Goal: Transaction & Acquisition: Purchase product/service

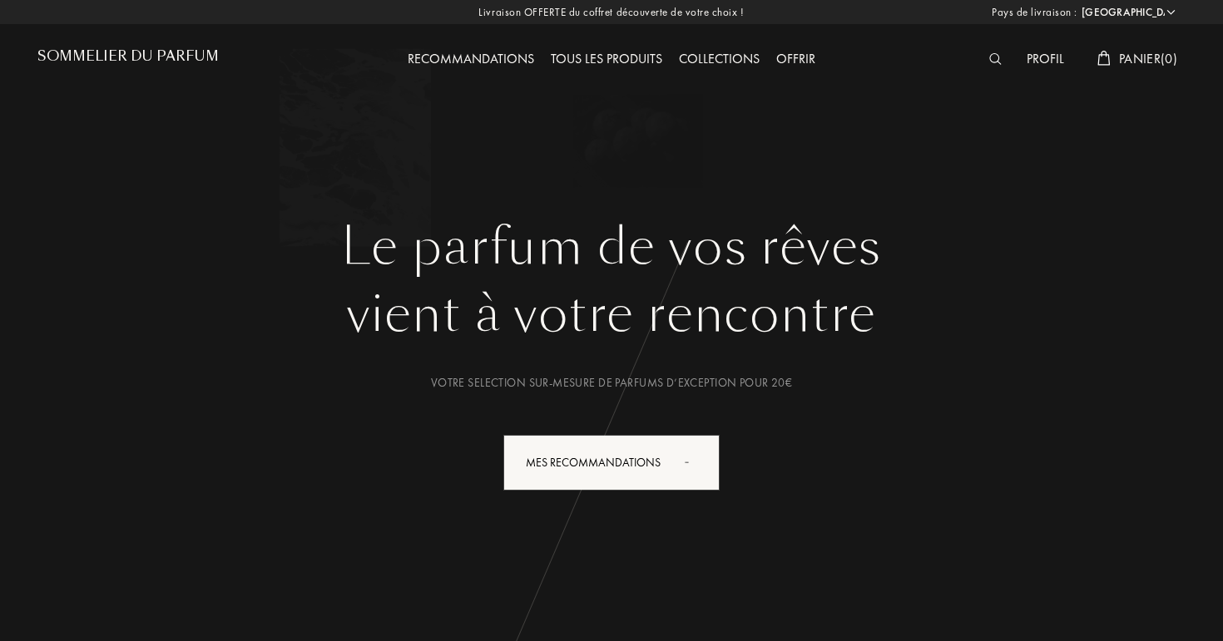
select select "FR"
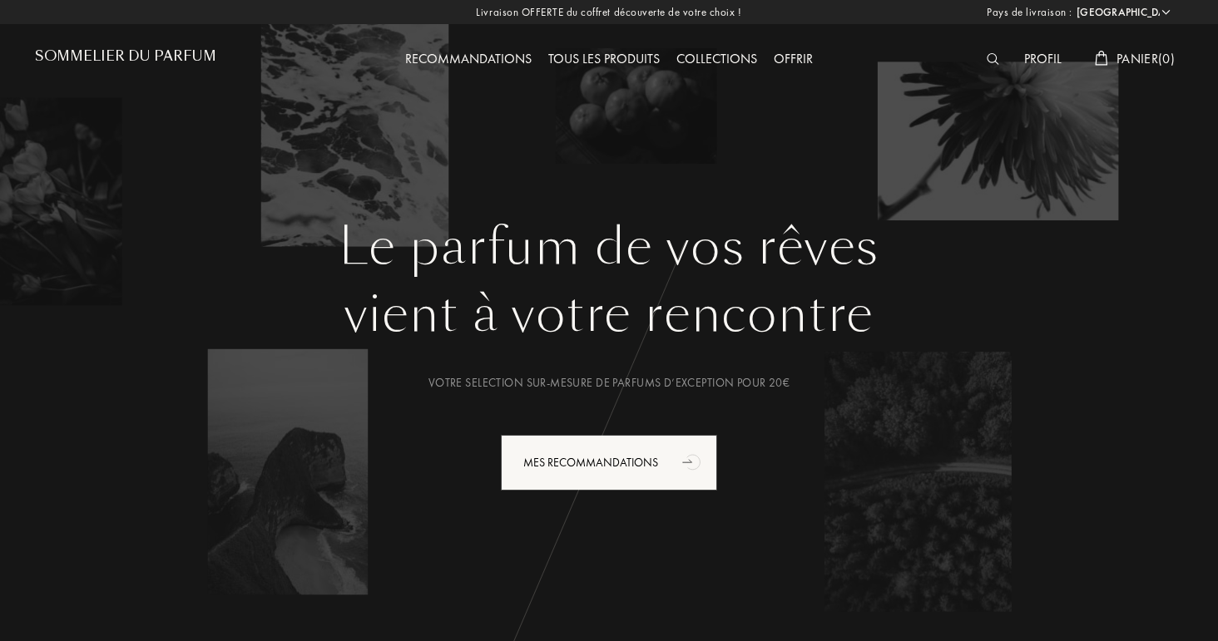
click at [623, 57] on div "Tous les produits" at bounding box center [604, 60] width 128 height 22
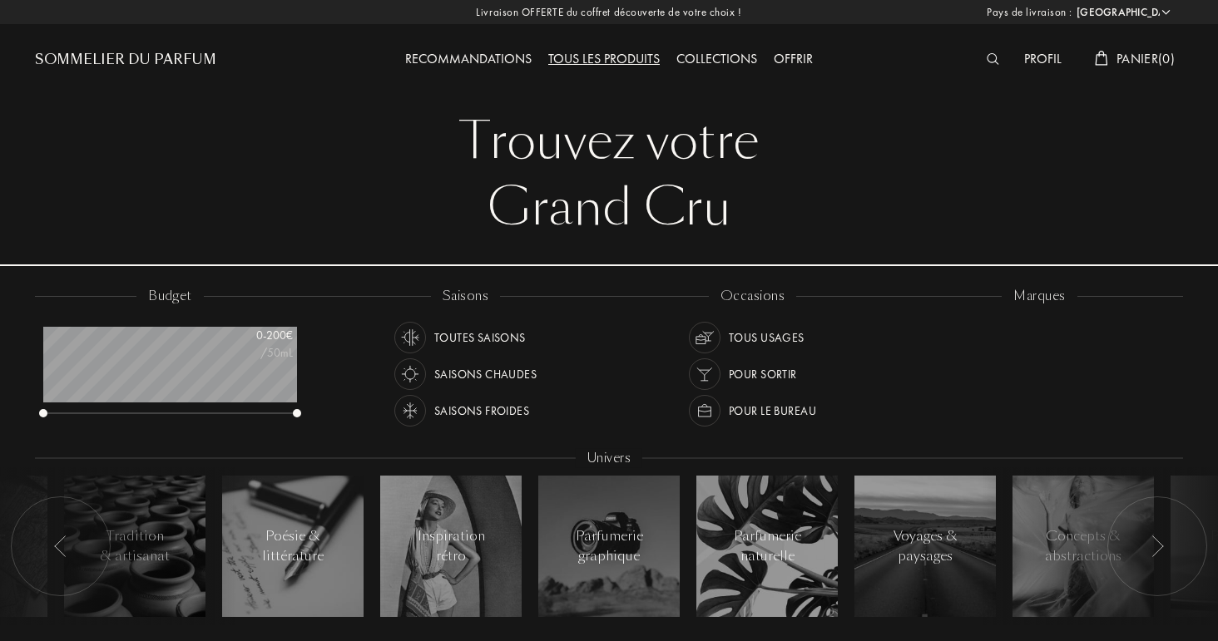
select select "FR"
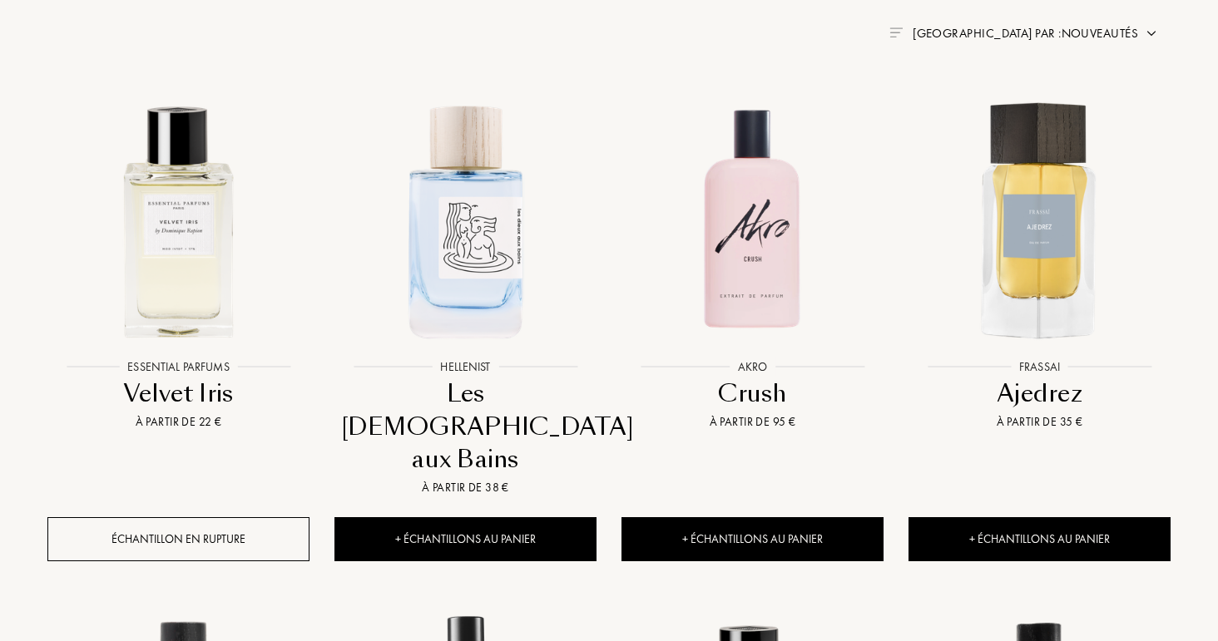
scroll to position [660, 0]
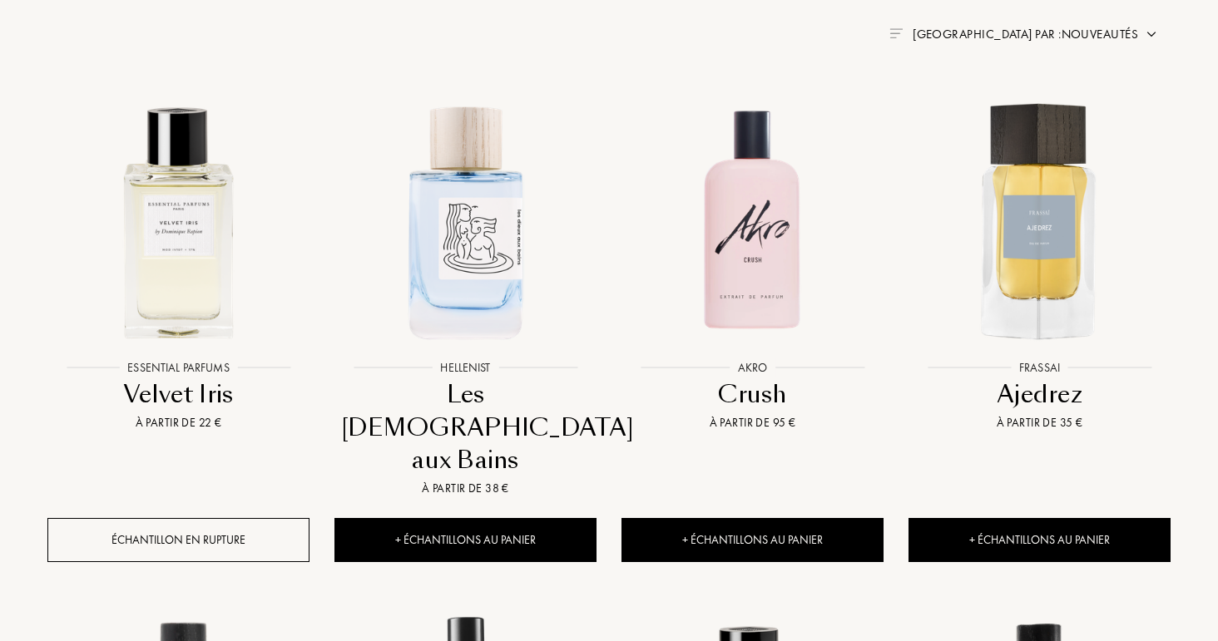
click at [1135, 39] on span "Trier par : Nouveautés" at bounding box center [1025, 34] width 225 height 17
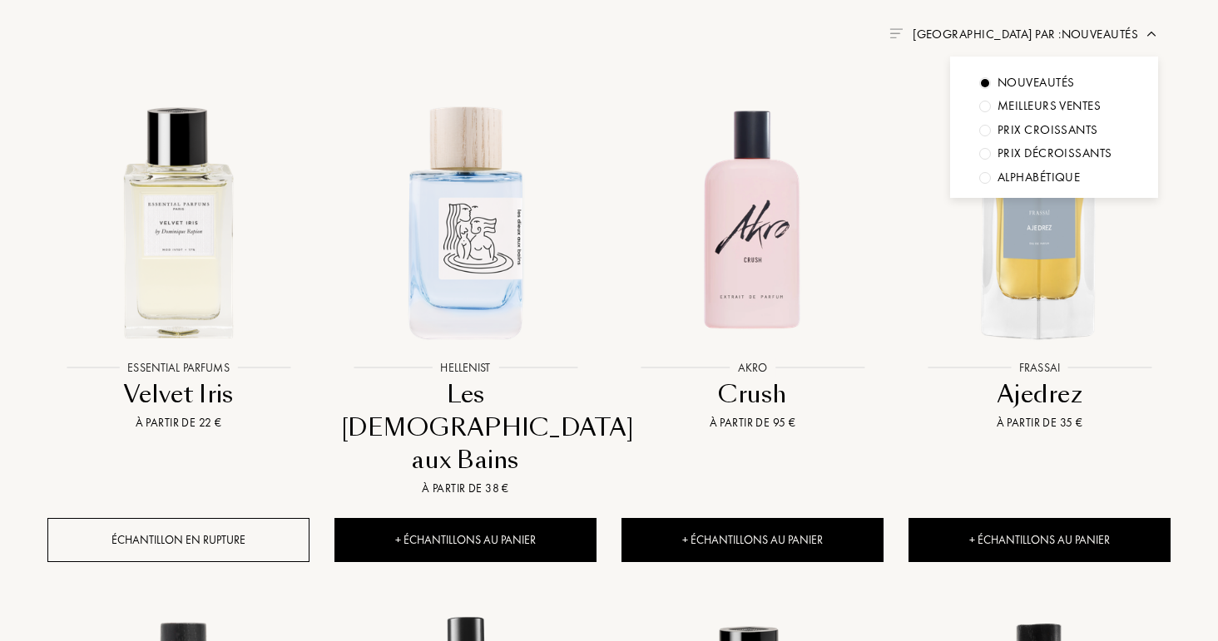
click at [1017, 106] on div "Meilleurs ventes" at bounding box center [1048, 106] width 103 height 19
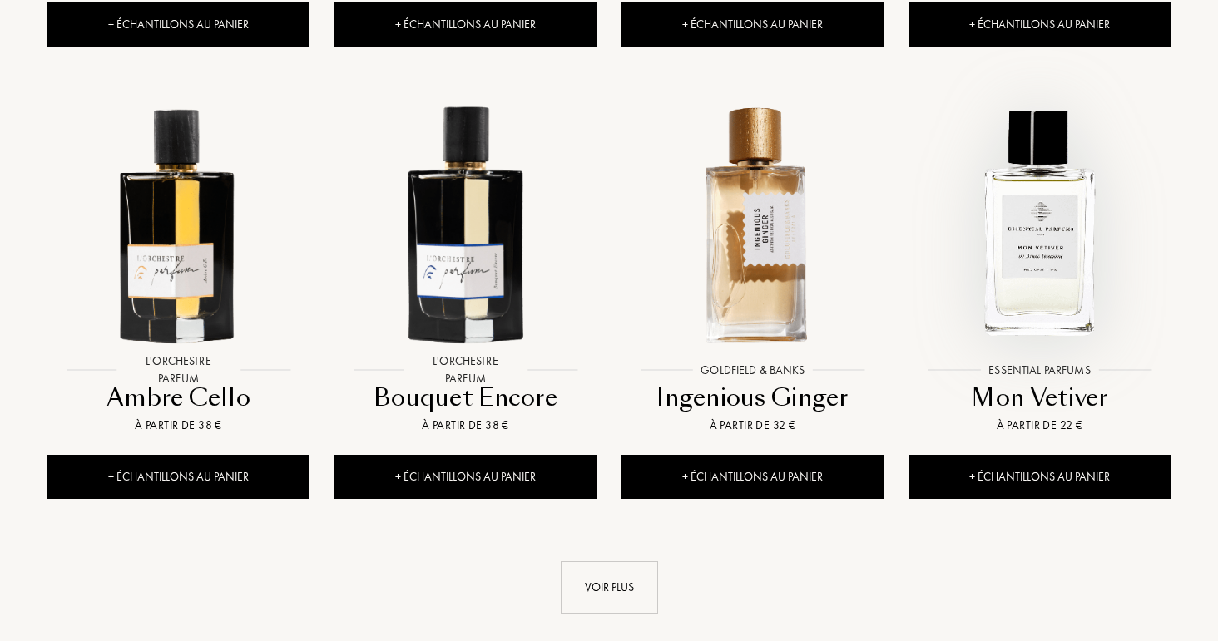
scroll to position [1572, 0]
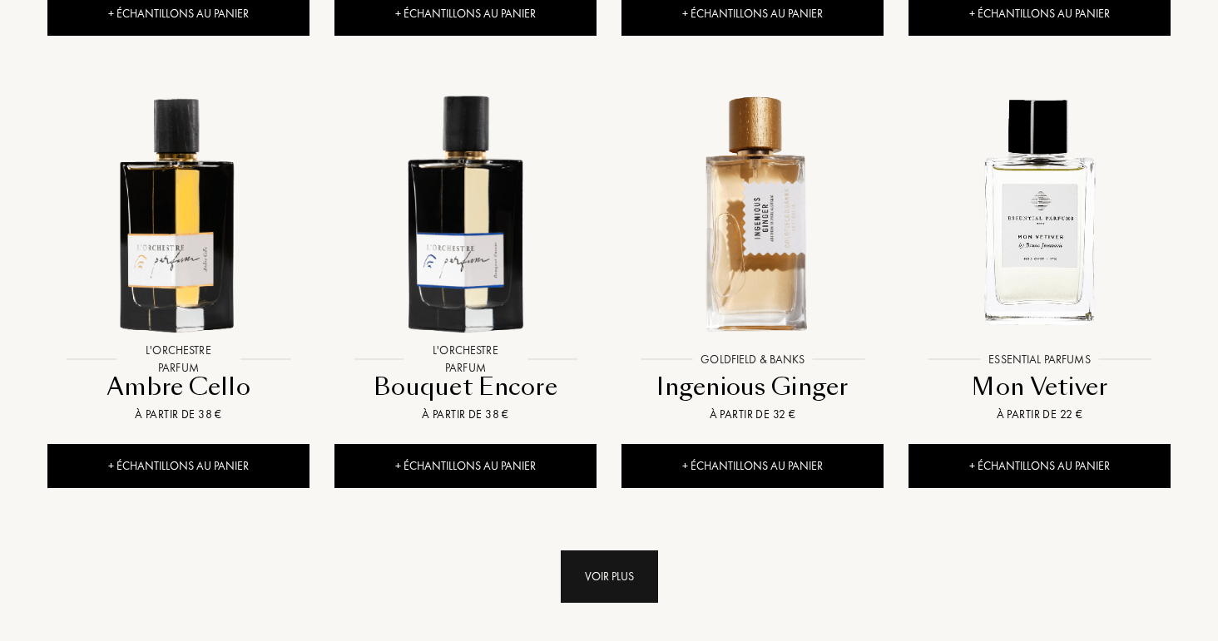
click at [635, 562] on div "Voir plus" at bounding box center [609, 577] width 97 height 52
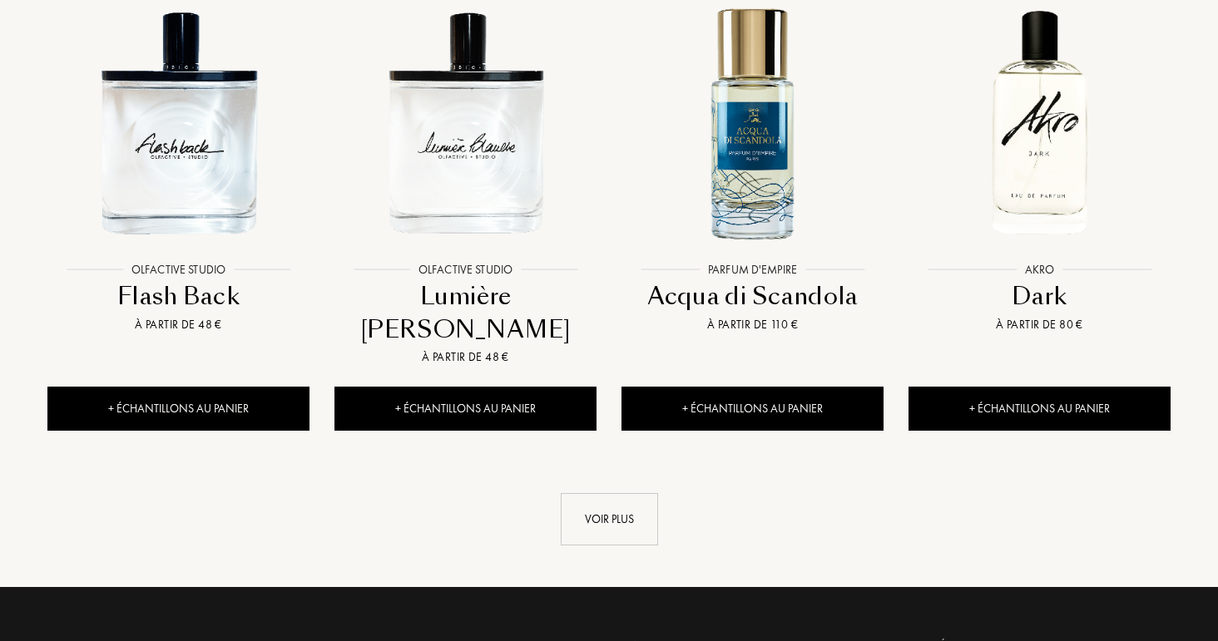
scroll to position [3022, 0]
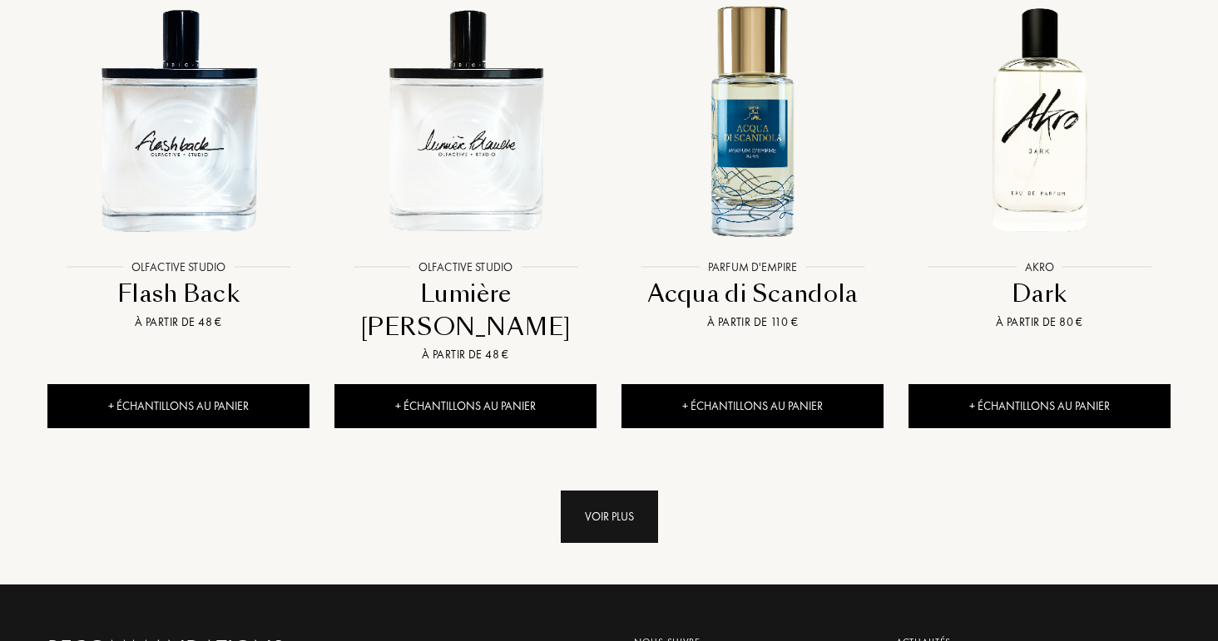
click at [617, 491] on div "Voir plus" at bounding box center [609, 517] width 97 height 52
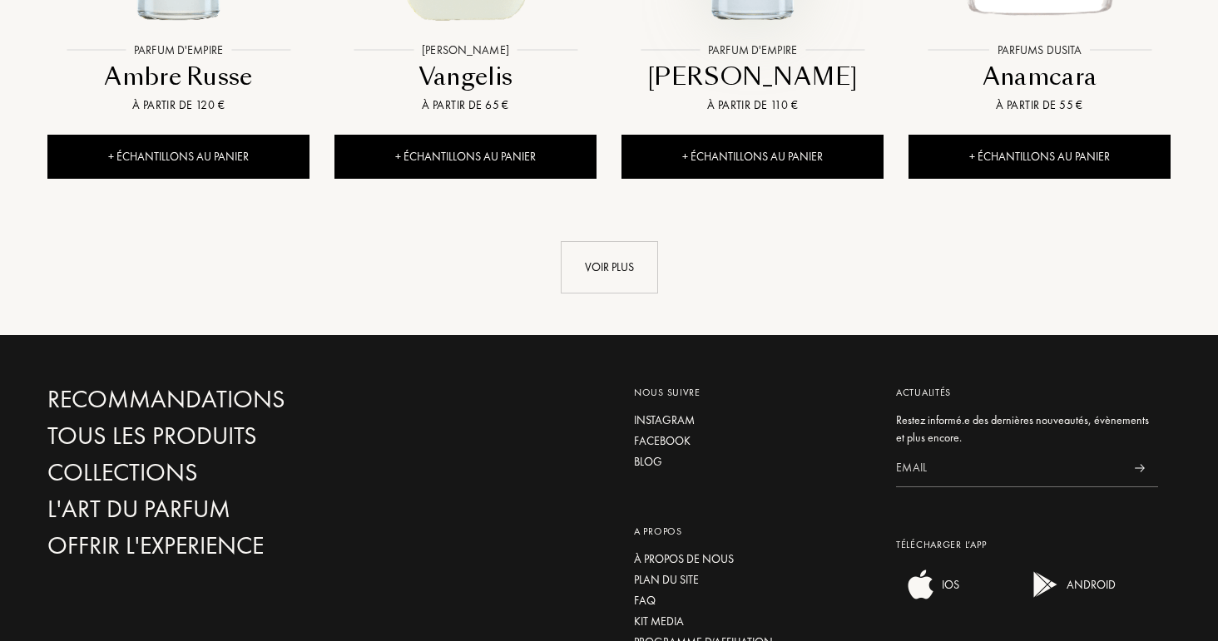
scroll to position [4635, 0]
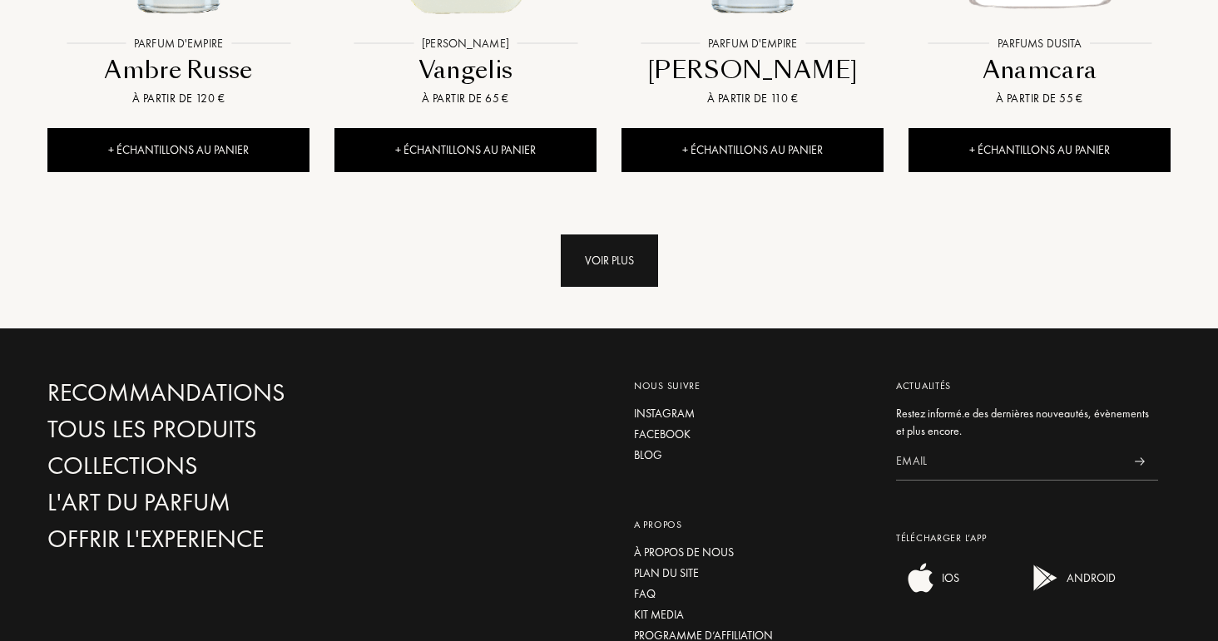
click at [646, 235] on div "Voir plus" at bounding box center [609, 261] width 97 height 52
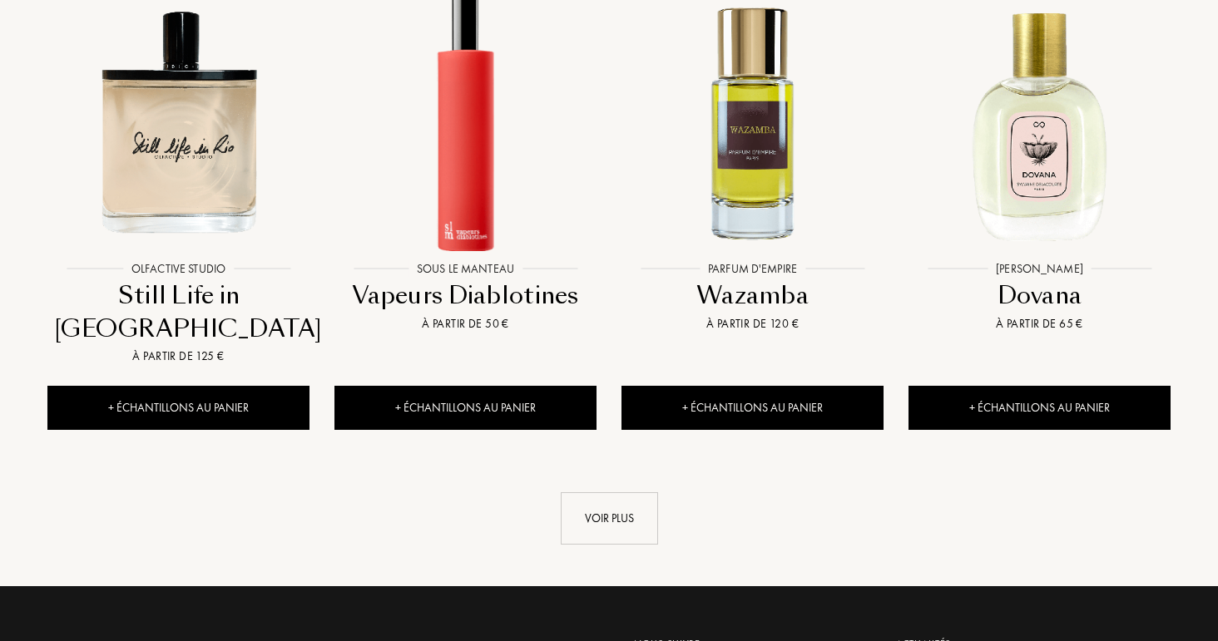
scroll to position [5775, 0]
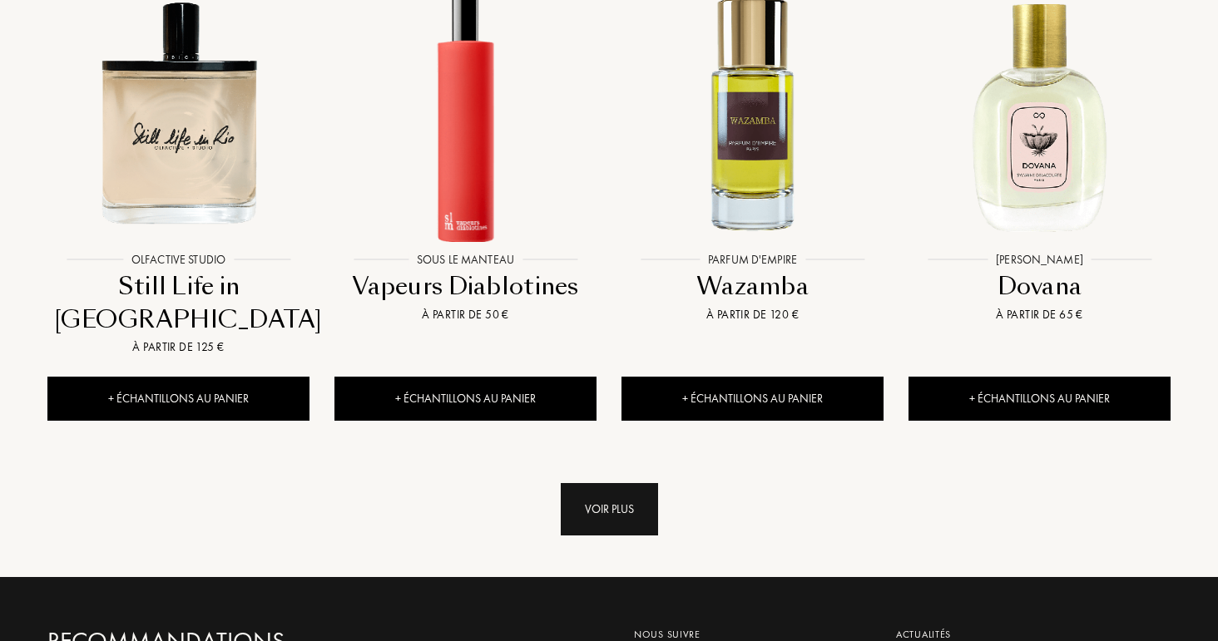
click at [615, 483] on div "Voir plus" at bounding box center [609, 509] width 97 height 52
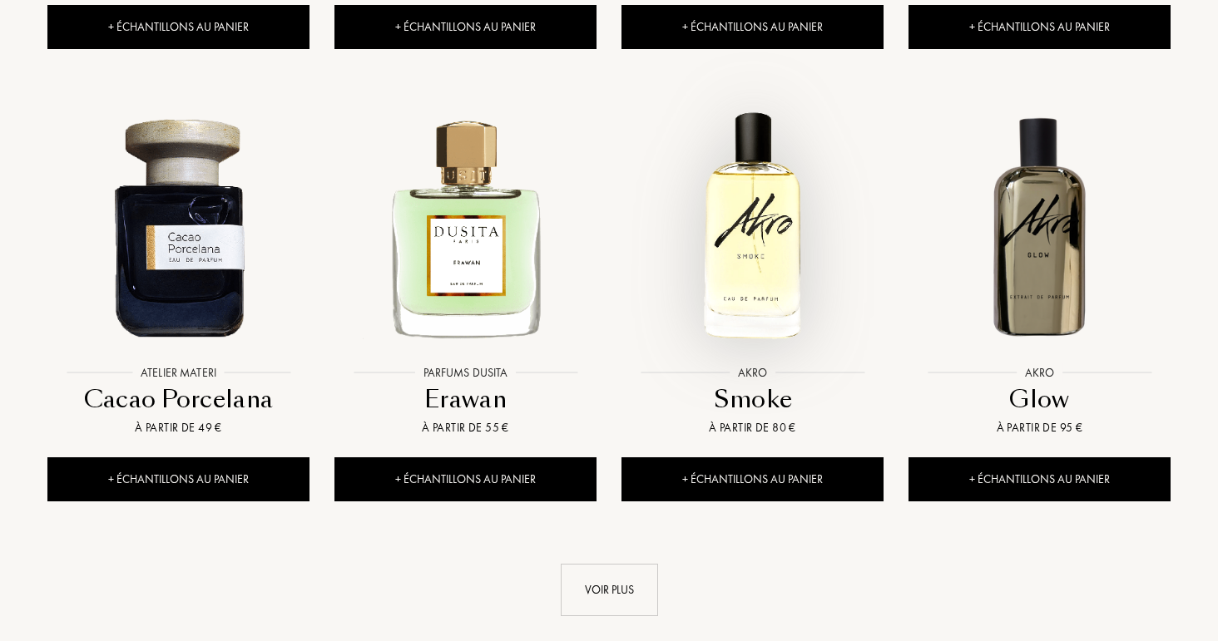
scroll to position [7071, 0]
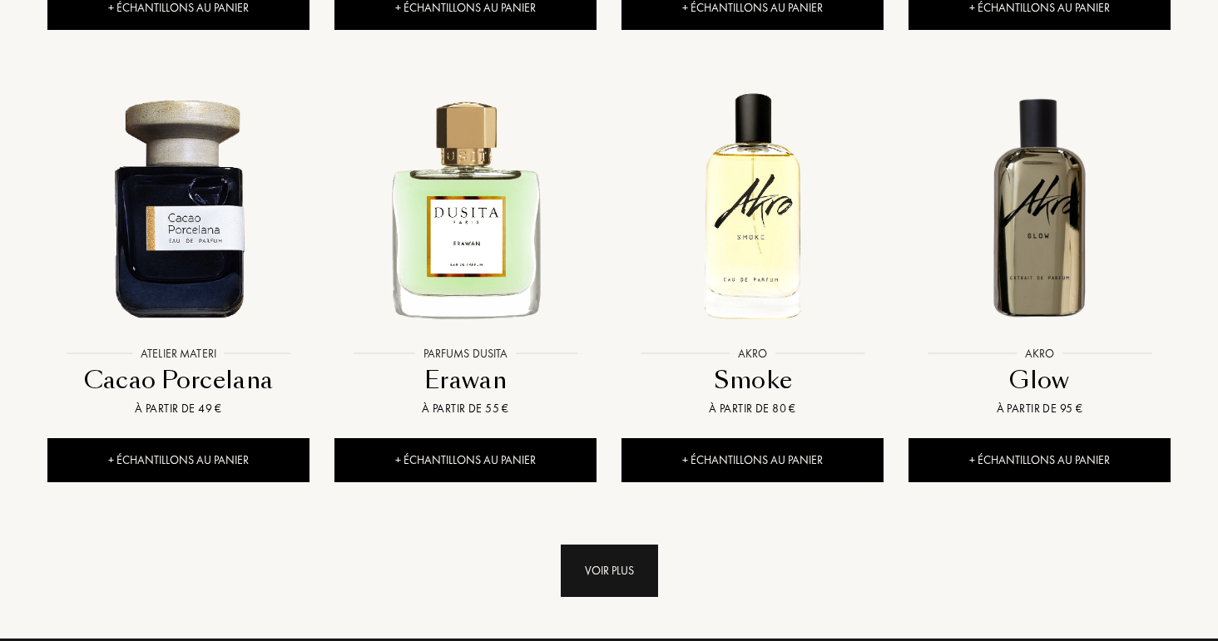
click at [615, 545] on div "Voir plus" at bounding box center [609, 571] width 97 height 52
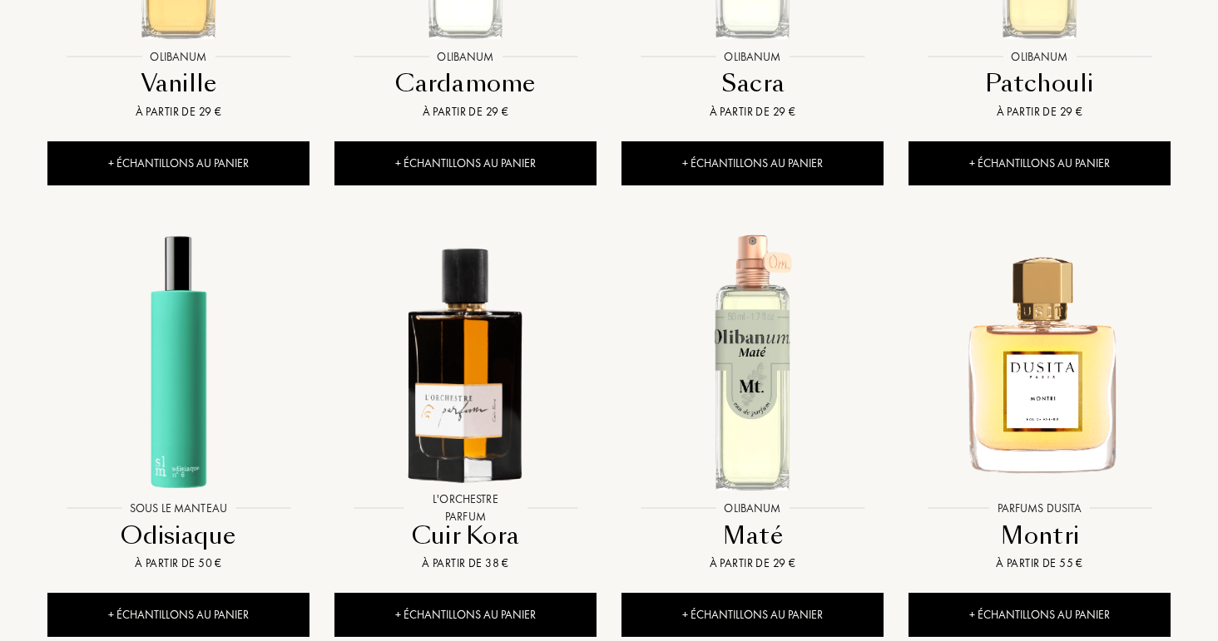
scroll to position [8350, 0]
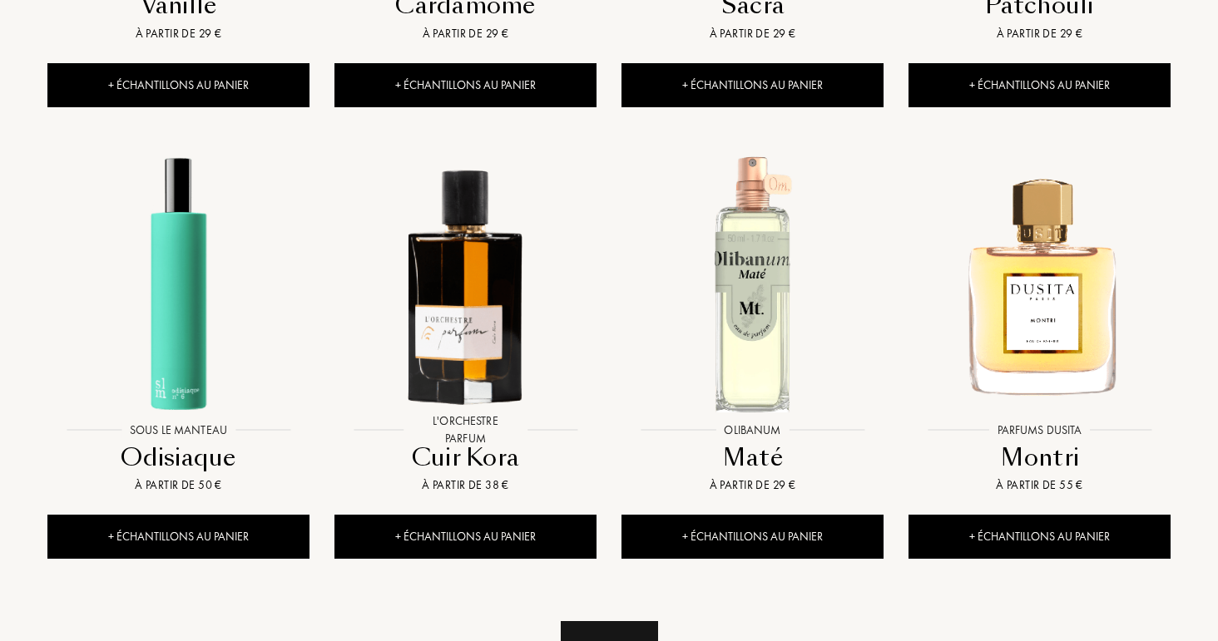
click at [614, 621] on div "Voir plus" at bounding box center [609, 647] width 97 height 52
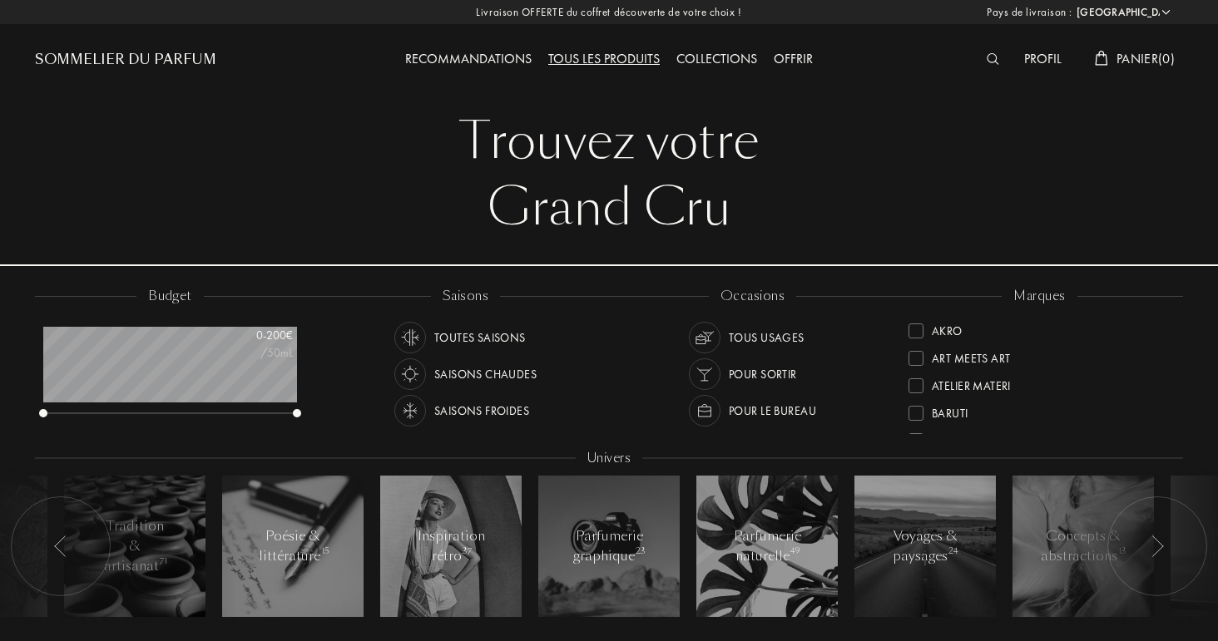
scroll to position [0, 0]
click at [967, 389] on div "Atelier Materi" at bounding box center [971, 383] width 79 height 22
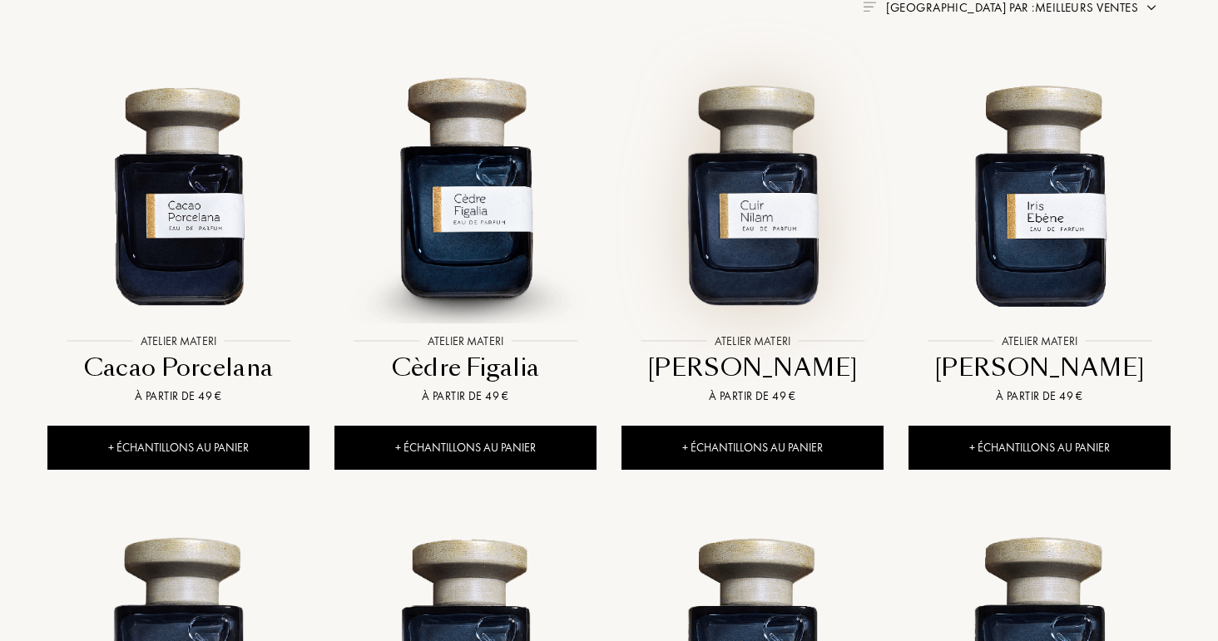
scroll to position [695, 0]
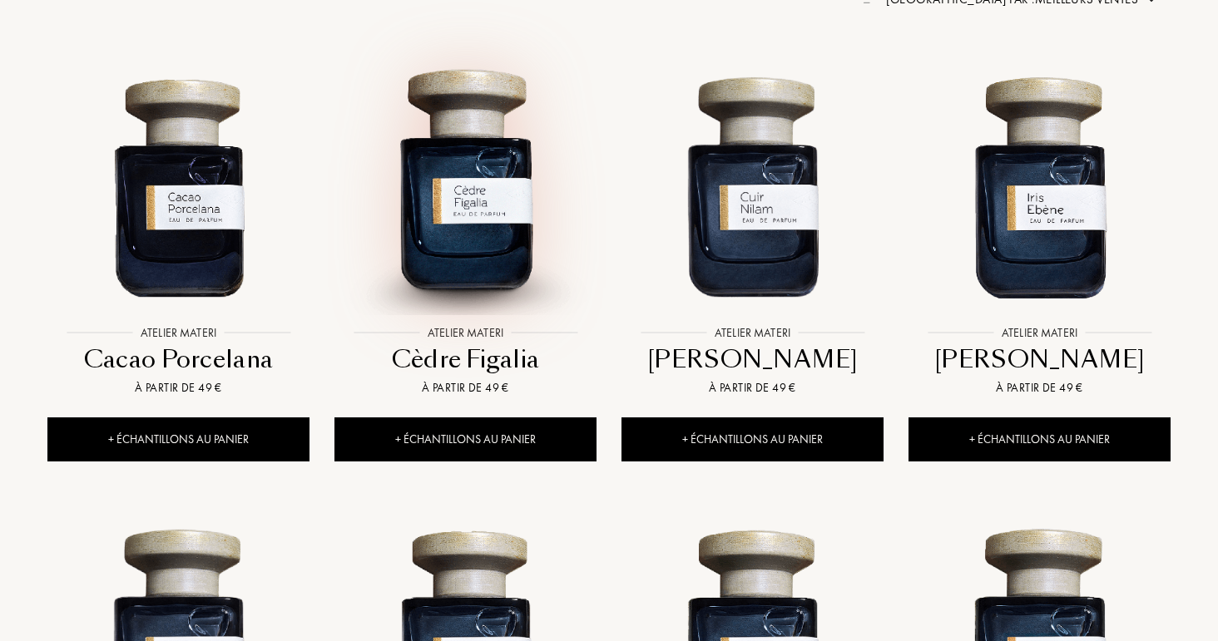
click at [516, 240] on img at bounding box center [465, 186] width 259 height 259
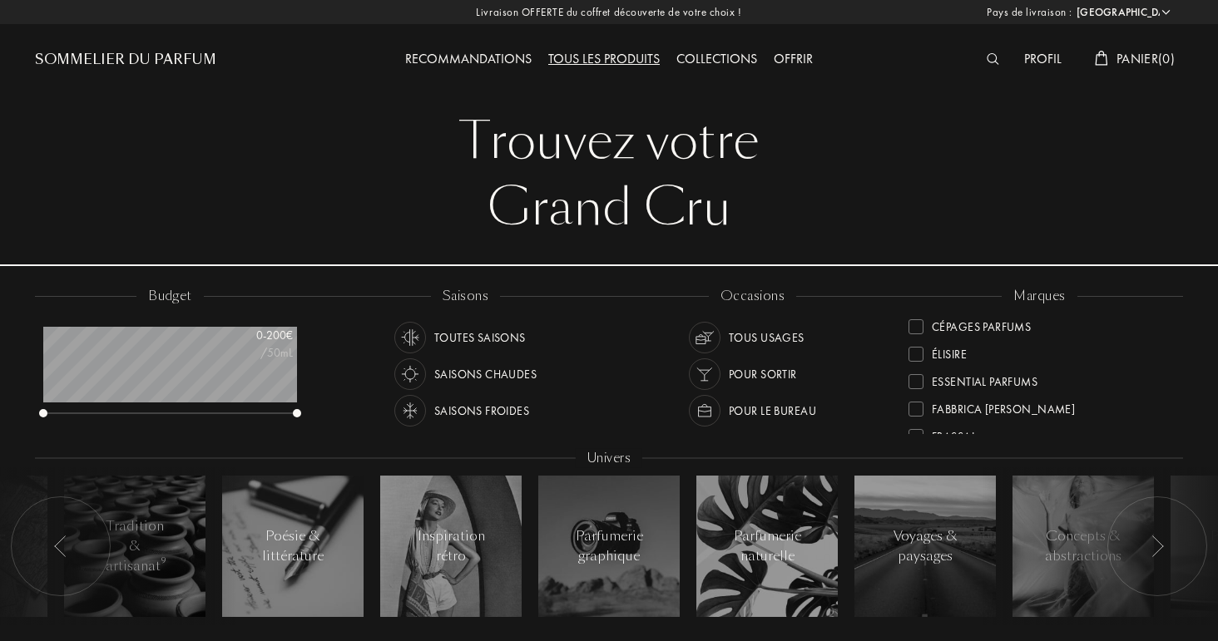
scroll to position [175, 0]
click at [924, 350] on div "Élisire" at bounding box center [937, 345] width 58 height 22
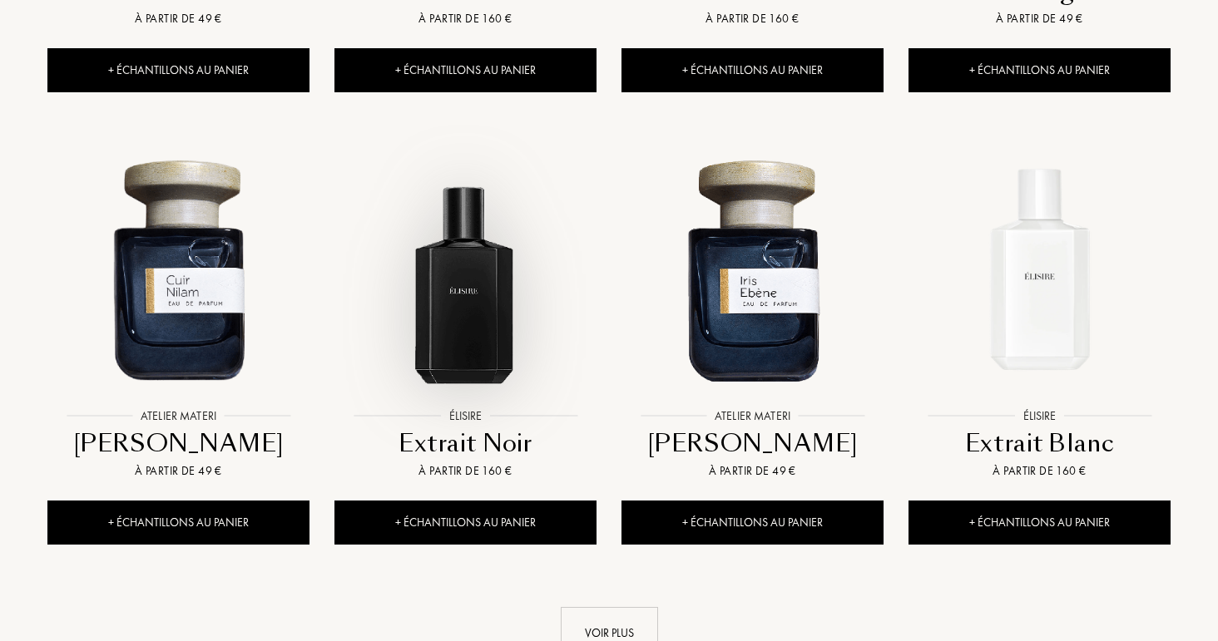
scroll to position [1527, 0]
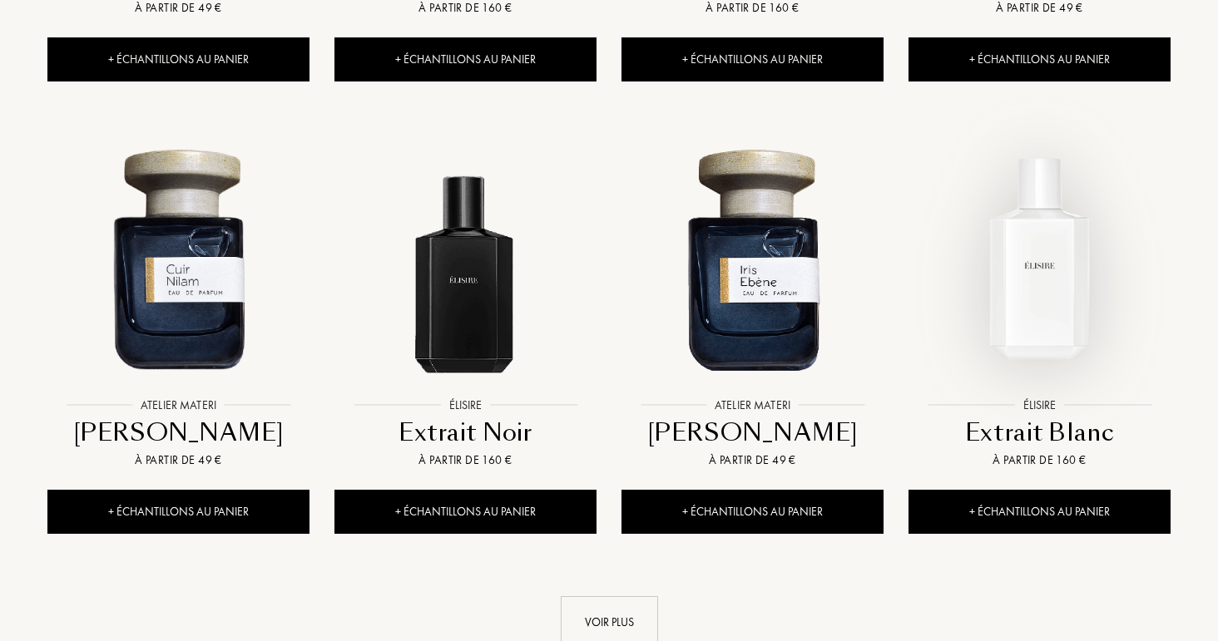
click at [1036, 248] on img at bounding box center [1039, 258] width 259 height 259
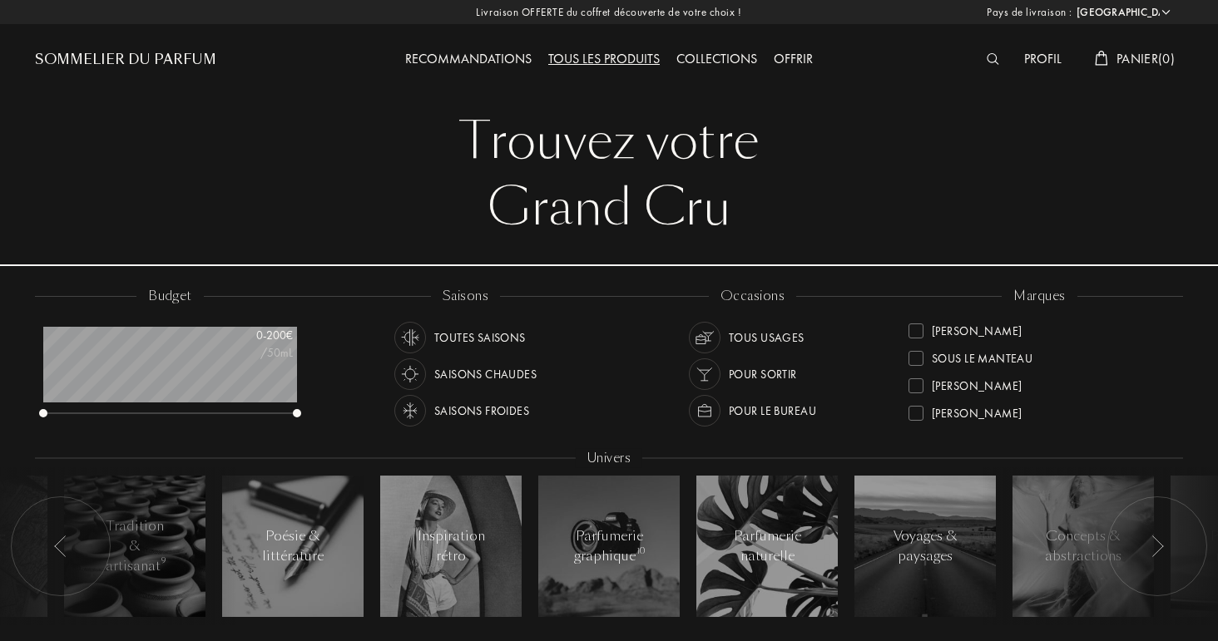
scroll to position [0, 0]
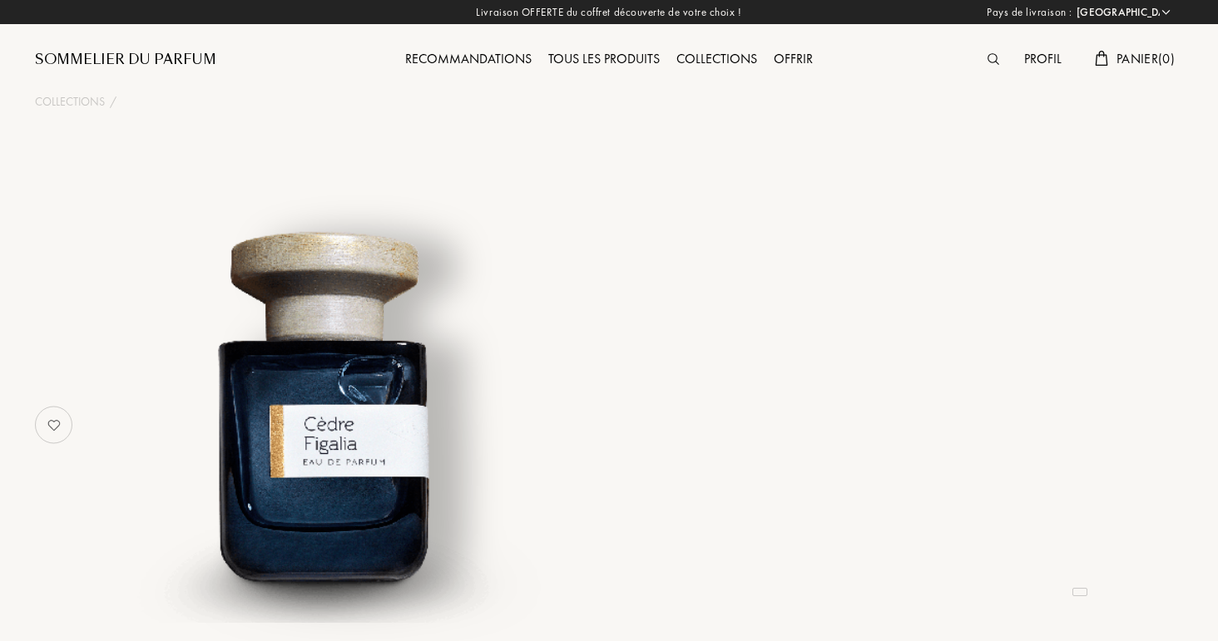
select select "FR"
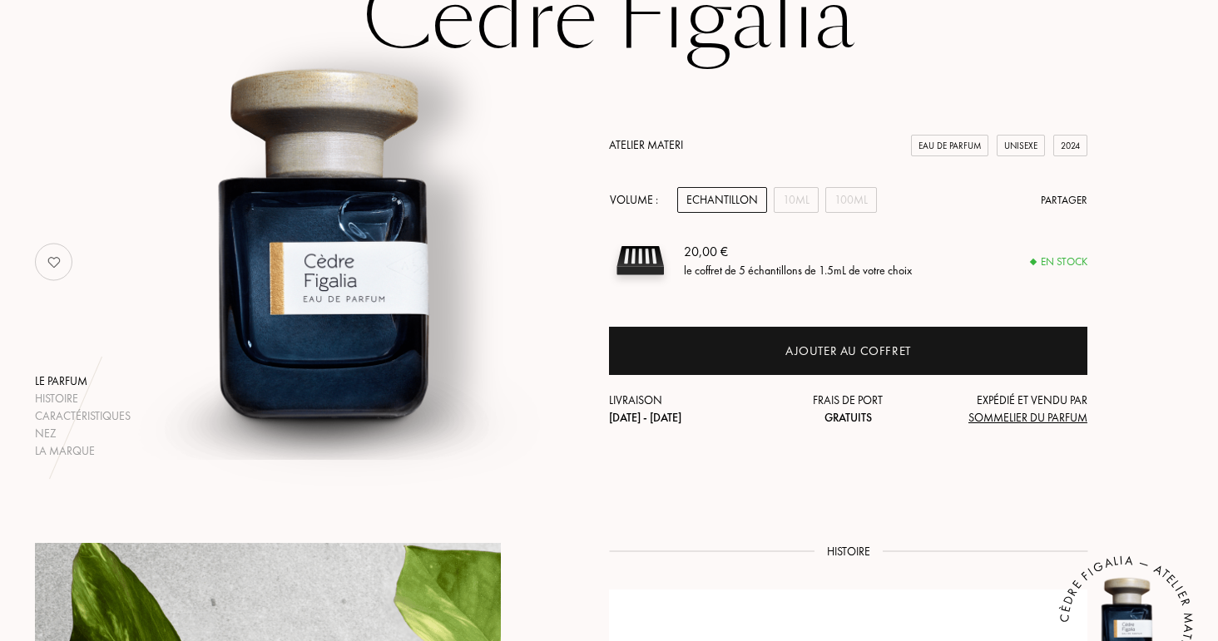
scroll to position [164, 0]
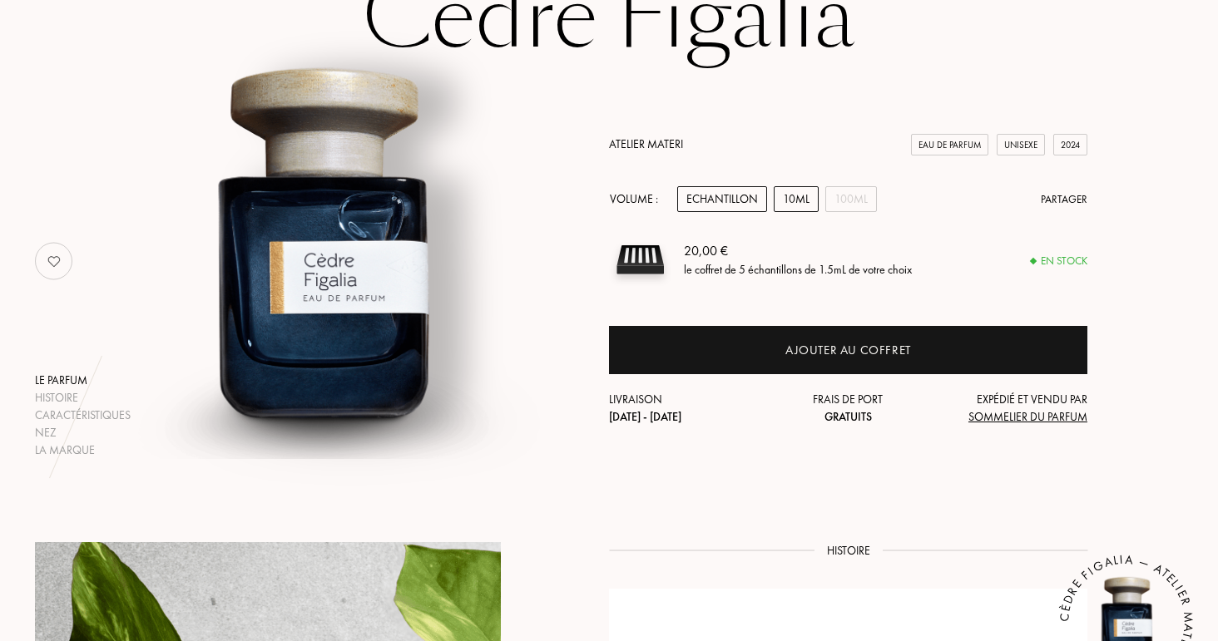
click at [799, 209] on div "10mL" at bounding box center [796, 199] width 45 height 26
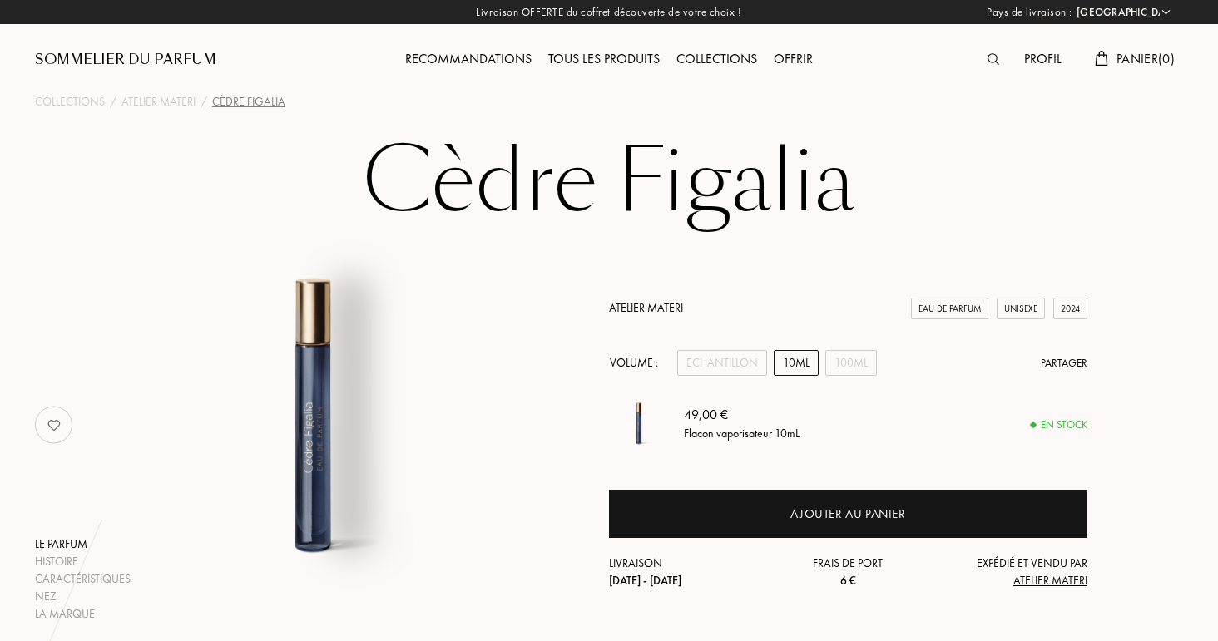
scroll to position [0, 0]
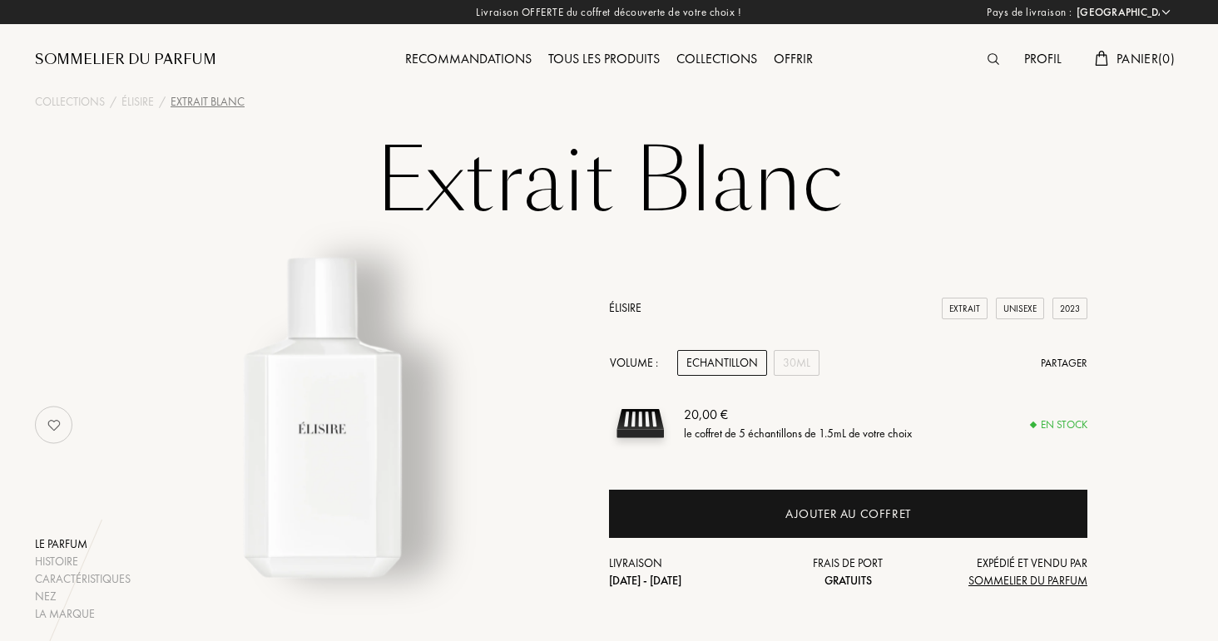
select select "FR"
click at [811, 372] on div "30mL" at bounding box center [797, 363] width 46 height 26
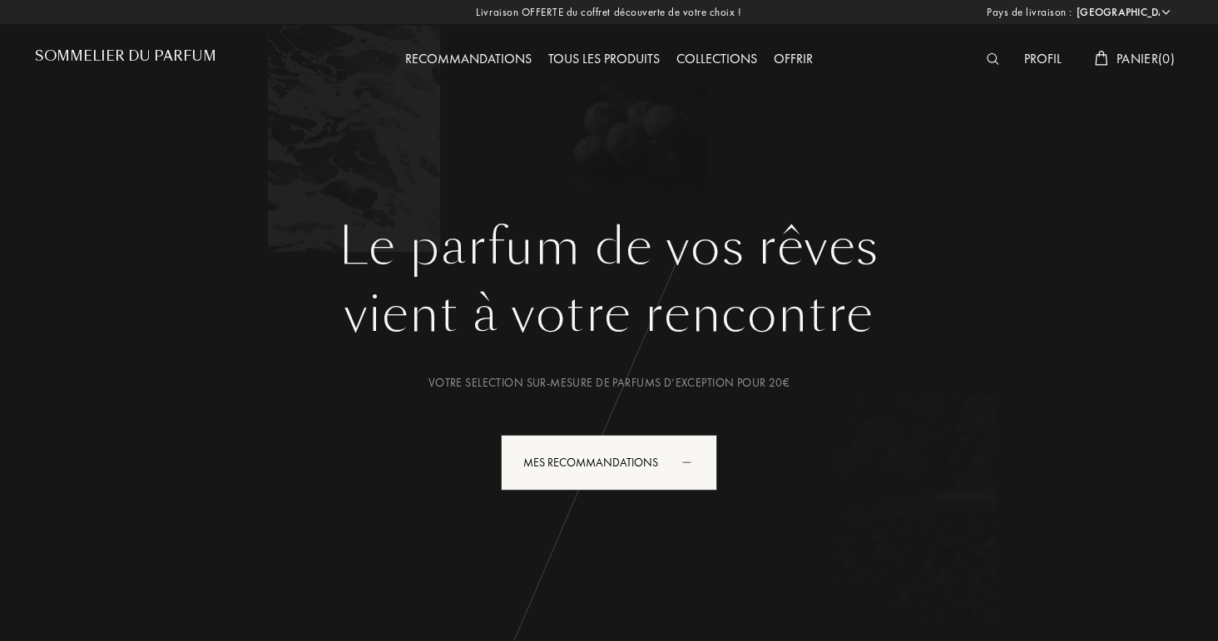
select select "FR"
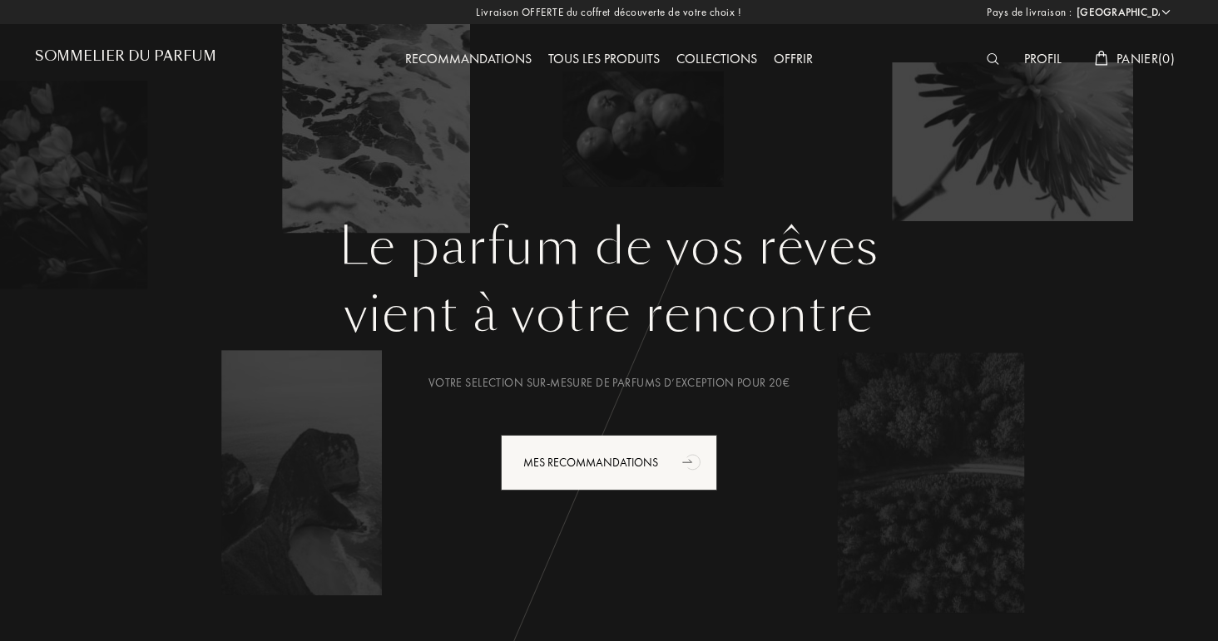
click at [988, 66] on div at bounding box center [996, 60] width 37 height 22
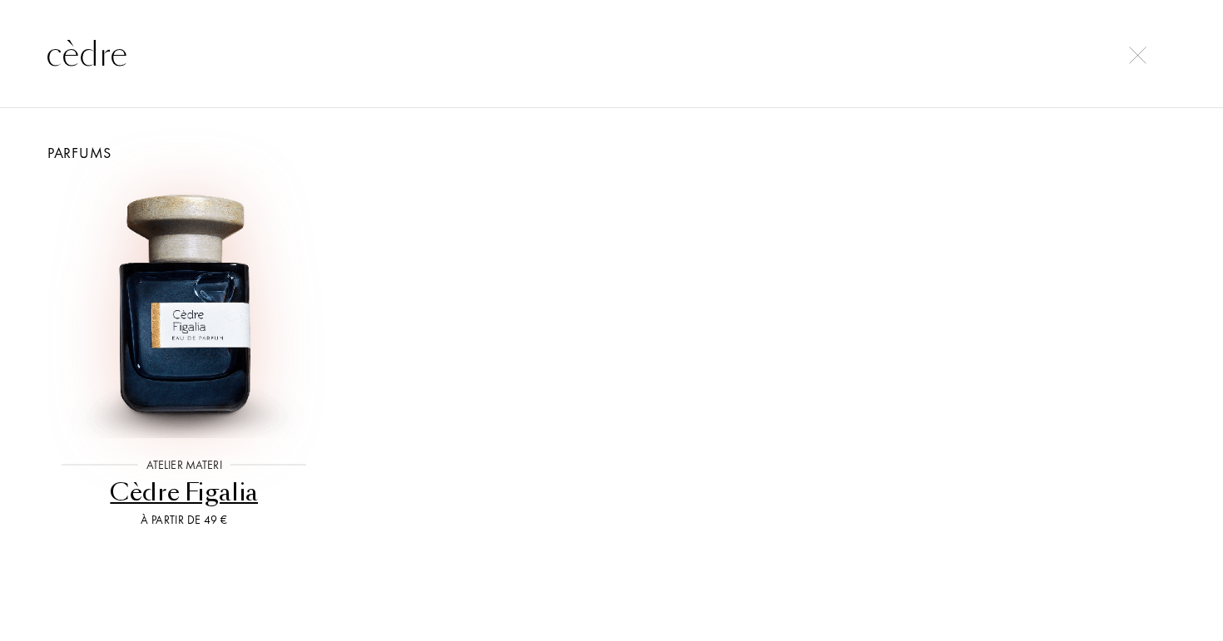
type input "cèdre"
click at [233, 343] on img at bounding box center [184, 310] width 256 height 256
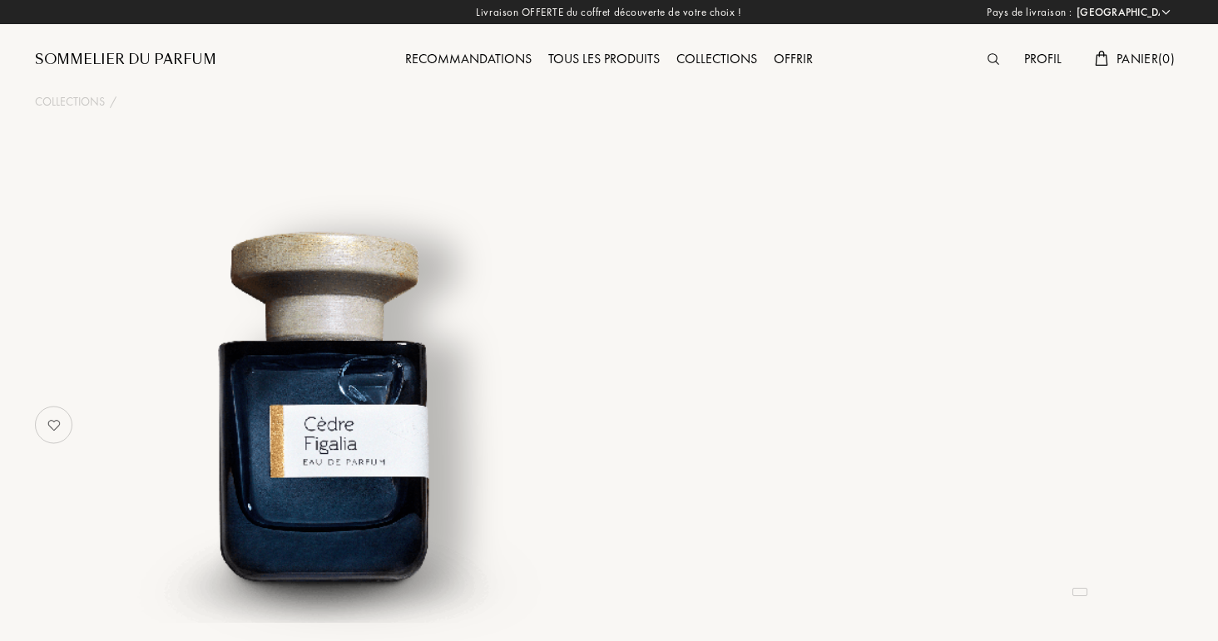
select select "FR"
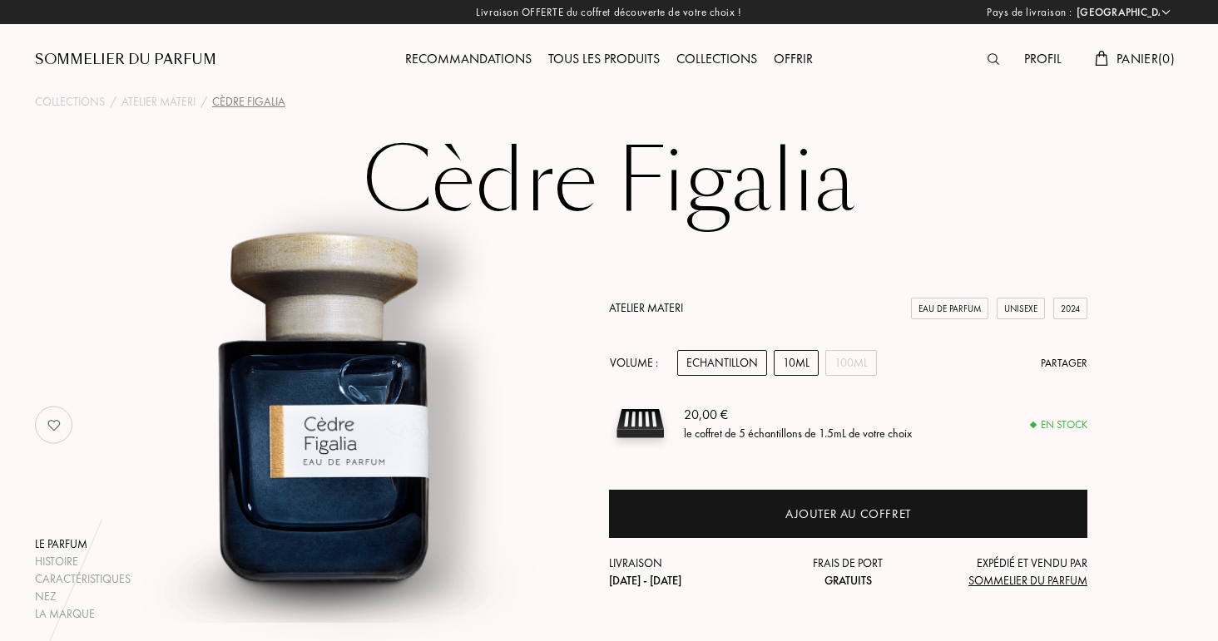
click at [799, 368] on div "10mL" at bounding box center [796, 363] width 45 height 26
